Goal: Task Accomplishment & Management: Manage account settings

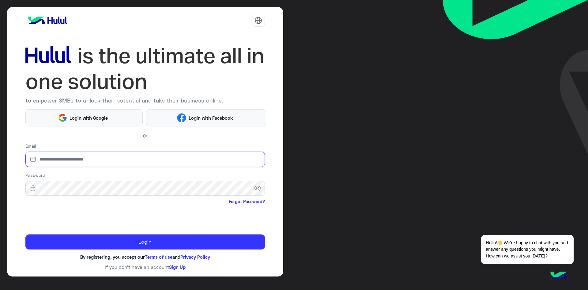
click at [81, 159] on input "email" at bounding box center [145, 158] width 240 height 15
click at [104, 162] on input "email" at bounding box center [145, 158] width 240 height 15
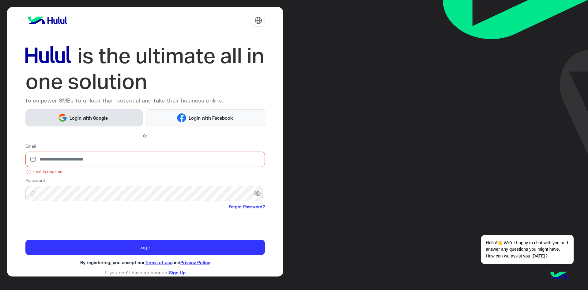
click at [107, 118] on span "Login with Google" at bounding box center [88, 117] width 43 height 7
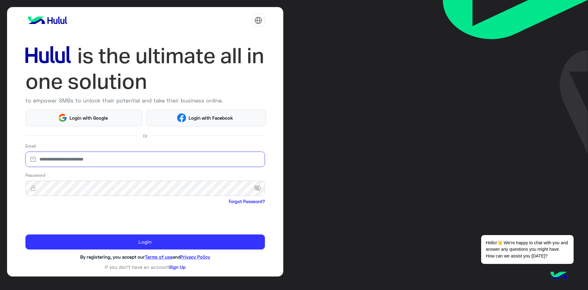
click at [62, 163] on input "email" at bounding box center [145, 158] width 240 height 15
type input "*"
drag, startPoint x: 66, startPoint y: 160, endPoint x: 27, endPoint y: 157, distance: 38.8
click at [27, 157] on div "**********" at bounding box center [145, 158] width 240 height 15
type input "**********"
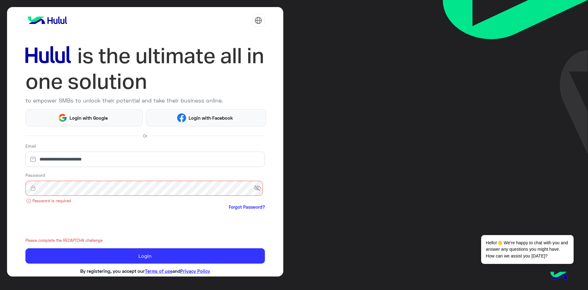
click at [156, 219] on div at bounding box center [145, 223] width 240 height 24
click at [238, 207] on link "Forgot Password?" at bounding box center [247, 206] width 36 height 6
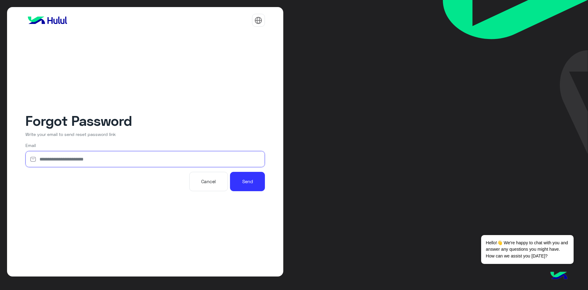
click at [156, 161] on input "email" at bounding box center [145, 159] width 240 height 16
type input "**********"
click at [230, 172] on button "Send" at bounding box center [247, 181] width 35 height 19
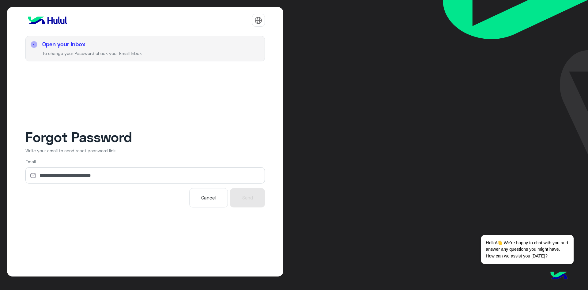
click at [211, 202] on button "Cancel" at bounding box center [208, 197] width 39 height 19
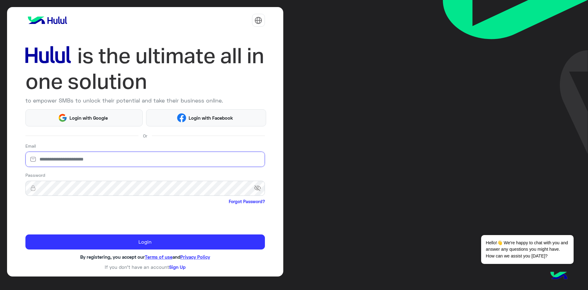
click at [134, 158] on input "email" at bounding box center [145, 158] width 240 height 15
click at [101, 158] on input "email" at bounding box center [145, 158] width 240 height 15
type input "**********"
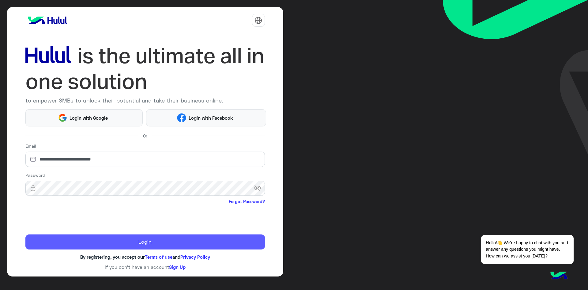
click at [224, 245] on button "Login" at bounding box center [145, 241] width 240 height 15
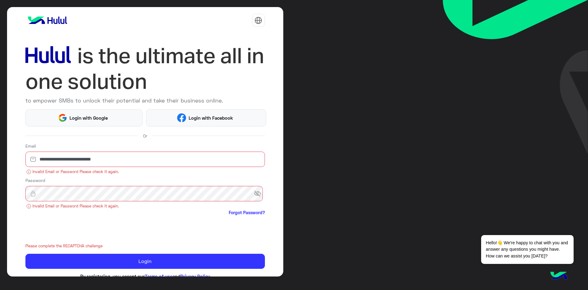
click at [503, 139] on img at bounding box center [515, 77] width 145 height 154
click at [82, 120] on span "Login with Google" at bounding box center [88, 117] width 43 height 7
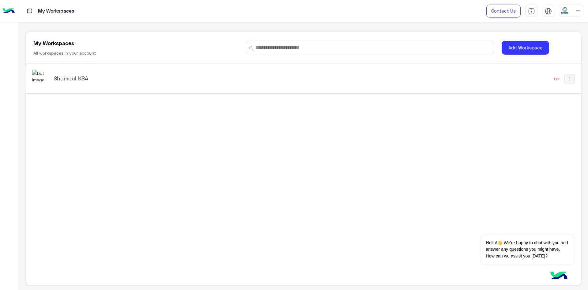
click at [574, 14] on div at bounding box center [571, 11] width 25 height 12
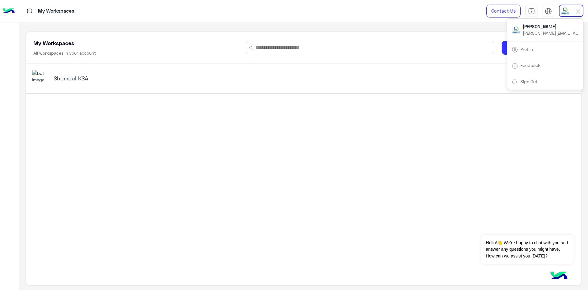
click at [97, 108] on div "Shomoul KSA Pro" at bounding box center [303, 158] width 555 height 189
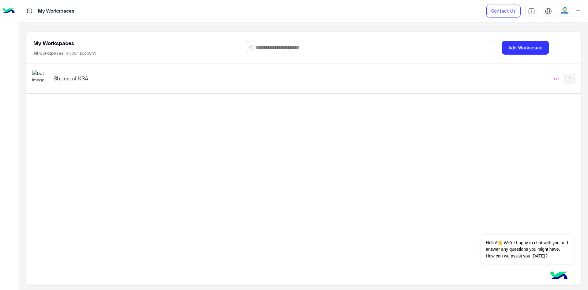
click at [71, 79] on h5 "Shomoul KSA" at bounding box center [152, 77] width 196 height 7
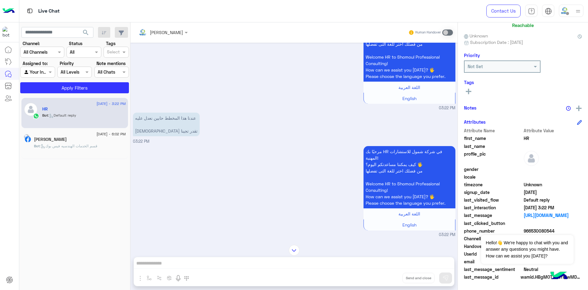
scroll to position [418, 0]
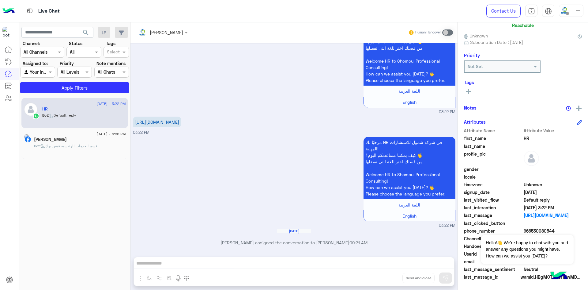
click at [179, 120] on link "https://share.google/y2d6zTZgQ624D4ft1" at bounding box center [157, 121] width 44 height 5
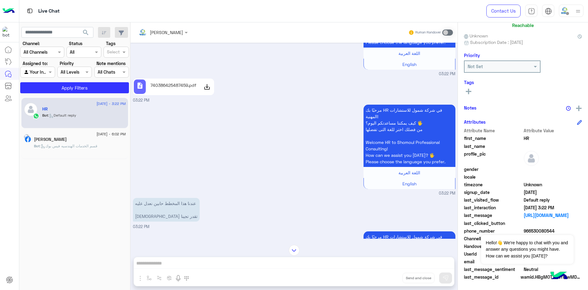
scroll to position [203, 0]
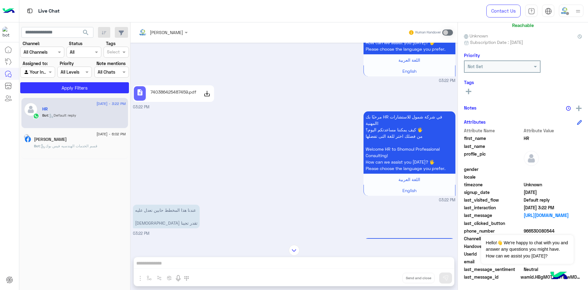
click at [206, 95] on icon at bounding box center [206, 93] width 7 height 7
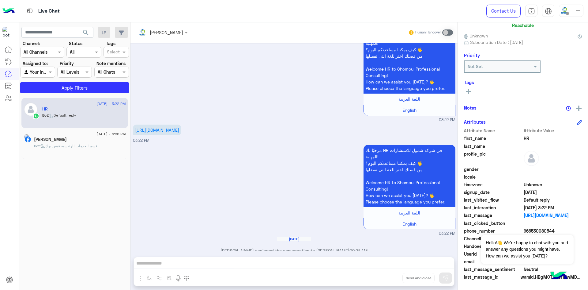
scroll to position [418, 0]
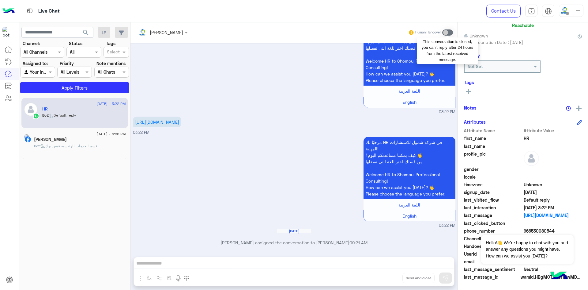
click at [448, 32] on span at bounding box center [447, 32] width 11 height 6
click at [446, 34] on span at bounding box center [447, 32] width 11 height 6
click at [564, 9] on img at bounding box center [565, 10] width 9 height 9
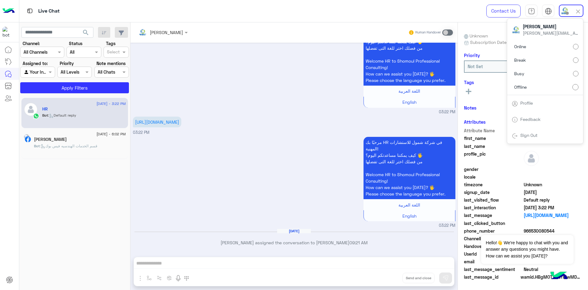
click at [529, 47] on label "Online" at bounding box center [545, 46] width 67 height 11
click at [451, 31] on span at bounding box center [447, 32] width 11 height 6
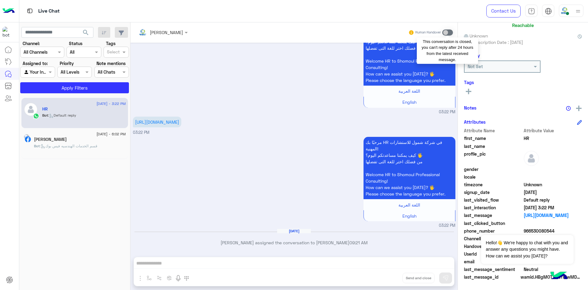
click at [447, 33] on span at bounding box center [447, 32] width 11 height 6
click at [450, 33] on span at bounding box center [447, 32] width 11 height 6
click at [445, 31] on span at bounding box center [447, 32] width 11 height 6
